Goal: Information Seeking & Learning: Learn about a topic

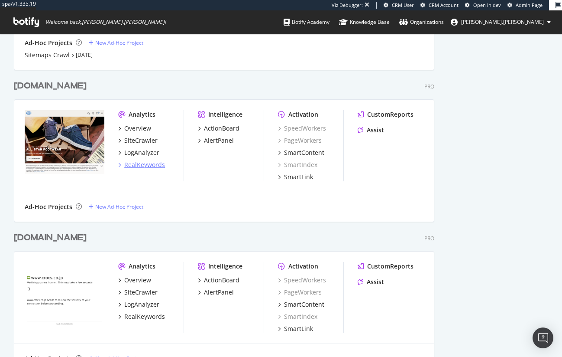
click at [140, 166] on div "RealKeywords" at bounding box center [144, 164] width 41 height 9
